Goal: Task Accomplishment & Management: Manage account settings

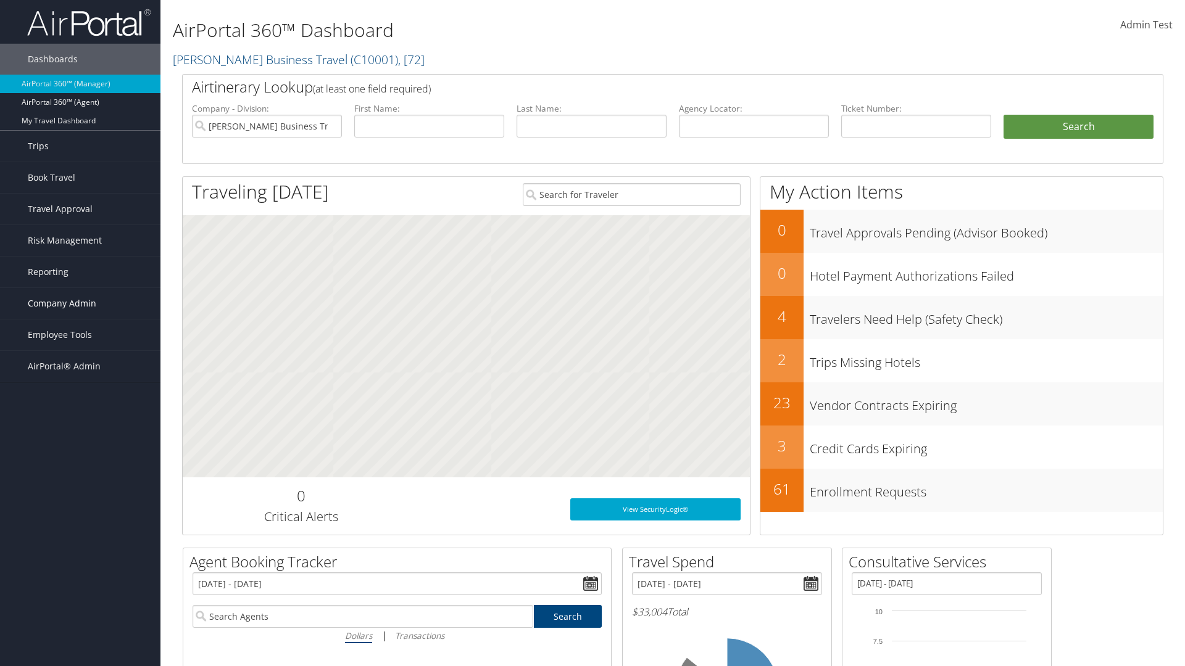
click at [80, 304] on span "Company Admin" at bounding box center [62, 303] width 68 height 31
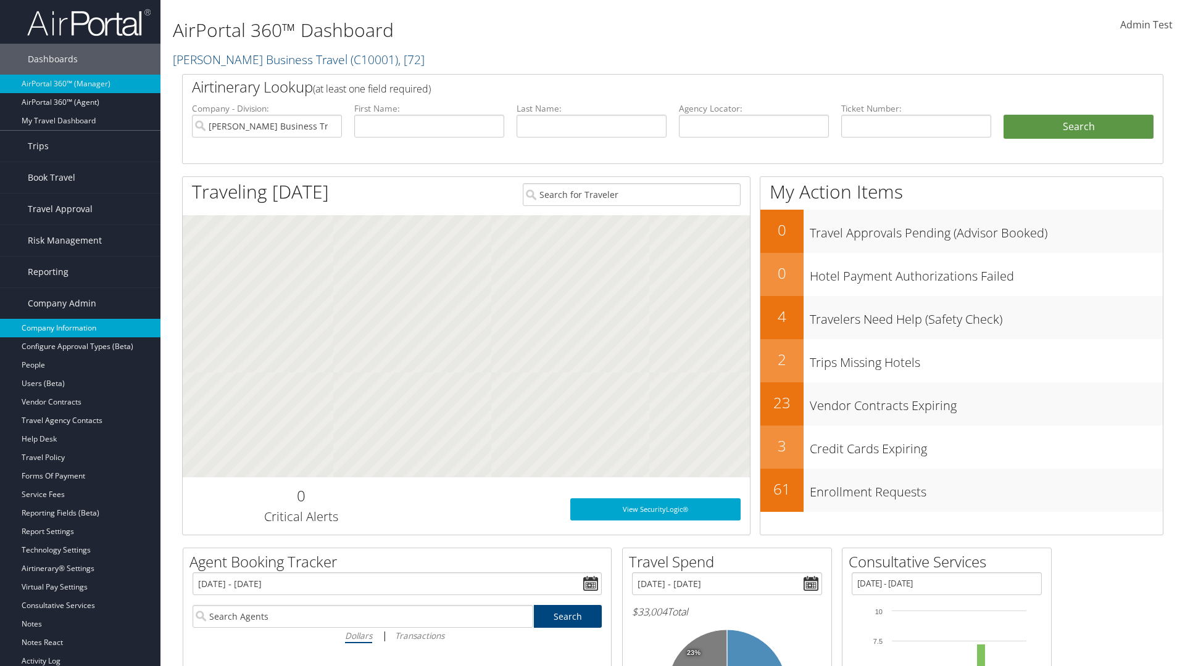
click at [80, 328] on link "Company Information" at bounding box center [80, 328] width 160 height 19
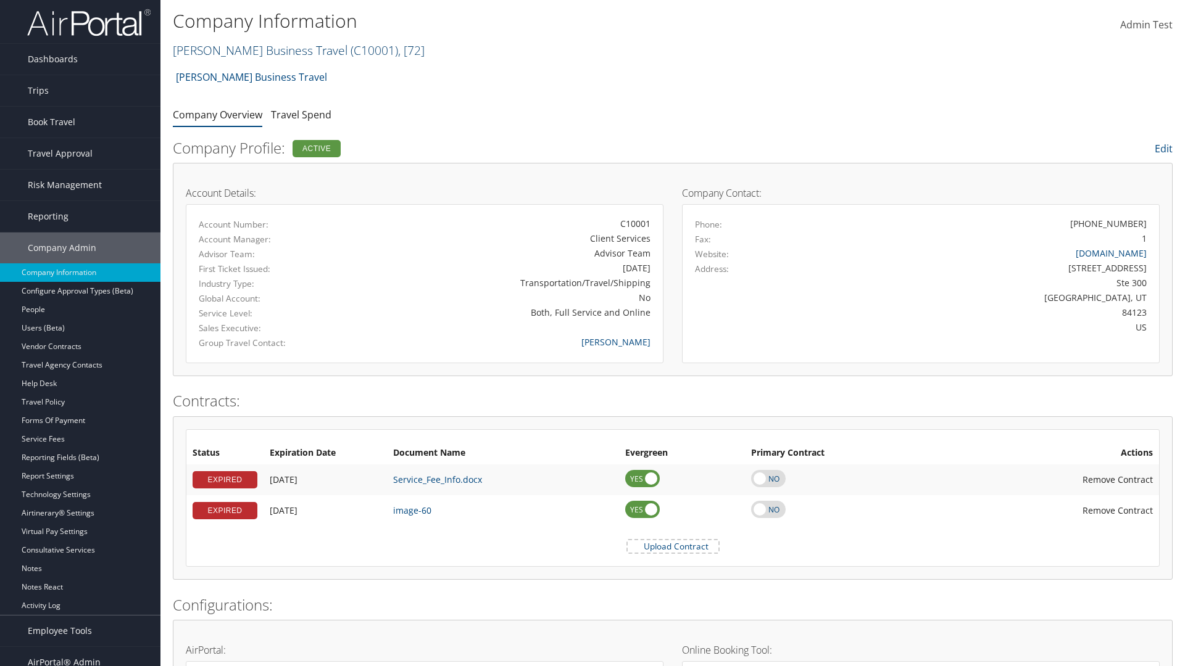
click at [254, 50] on link "[PERSON_NAME] Business Travel ( C10001 ) , [ 72 ]" at bounding box center [299, 50] width 252 height 17
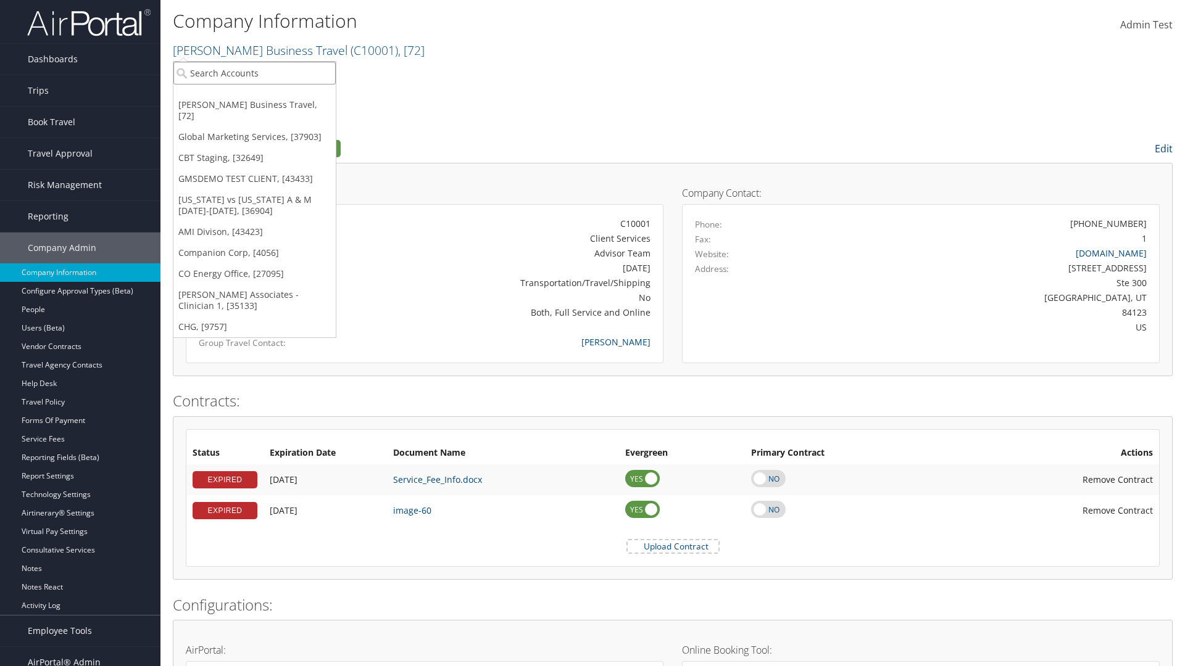
click at [254, 73] on input "search" at bounding box center [254, 73] width 162 height 23
type input "[PERSON_NAME] Business Travel"
